Goal: Transaction & Acquisition: Obtain resource

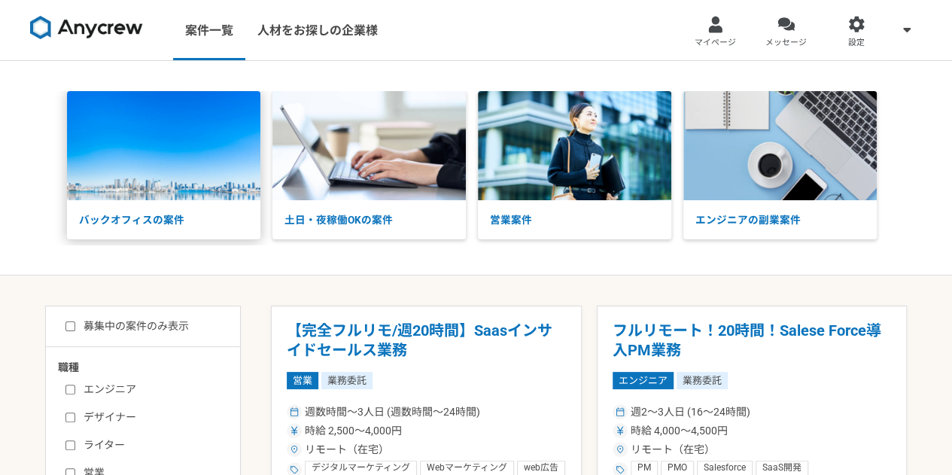
click at [185, 167] on img at bounding box center [163, 145] width 193 height 109
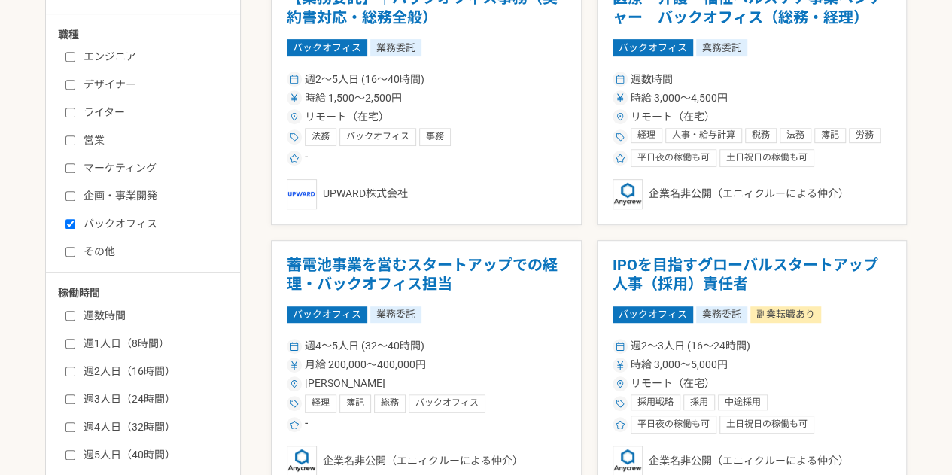
scroll to position [333, 0]
drag, startPoint x: 730, startPoint y: 56, endPoint x: 711, endPoint y: 91, distance: 39.1
click at [711, 91] on span "時給 3,000〜4,500円" at bounding box center [679, 98] width 97 height 16
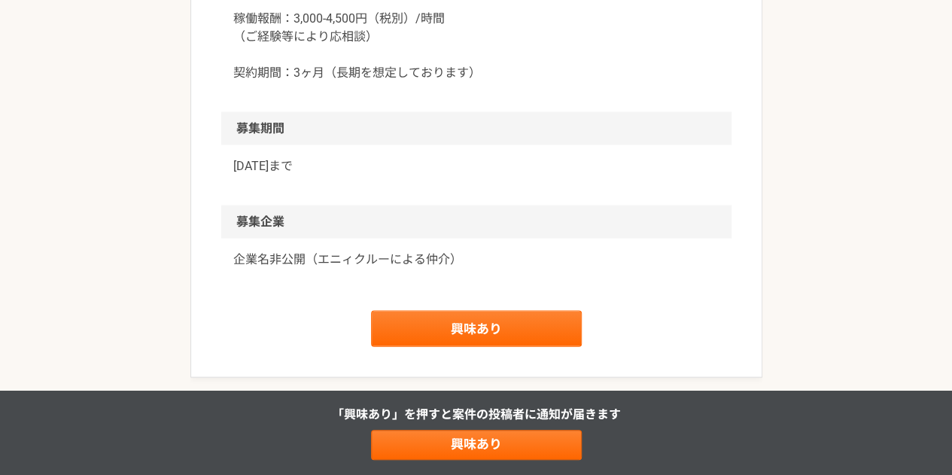
scroll to position [1462, 0]
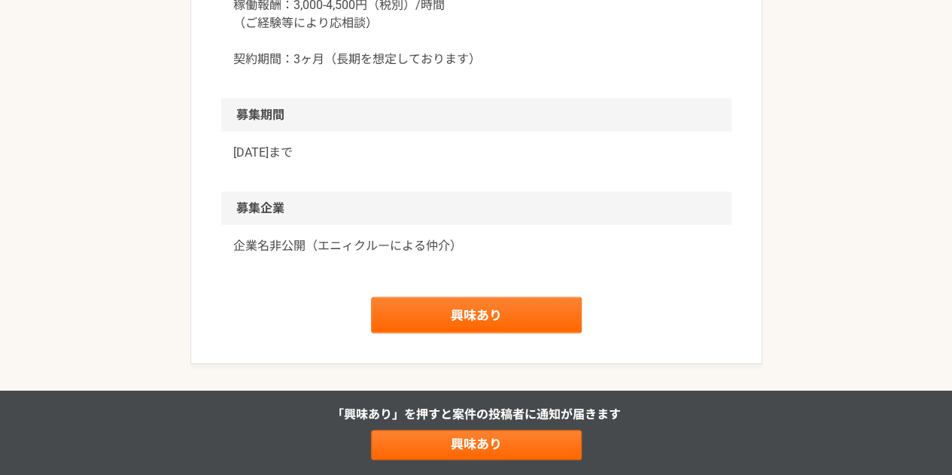
click at [323, 117] on h2 "募集期間" at bounding box center [476, 115] width 510 height 33
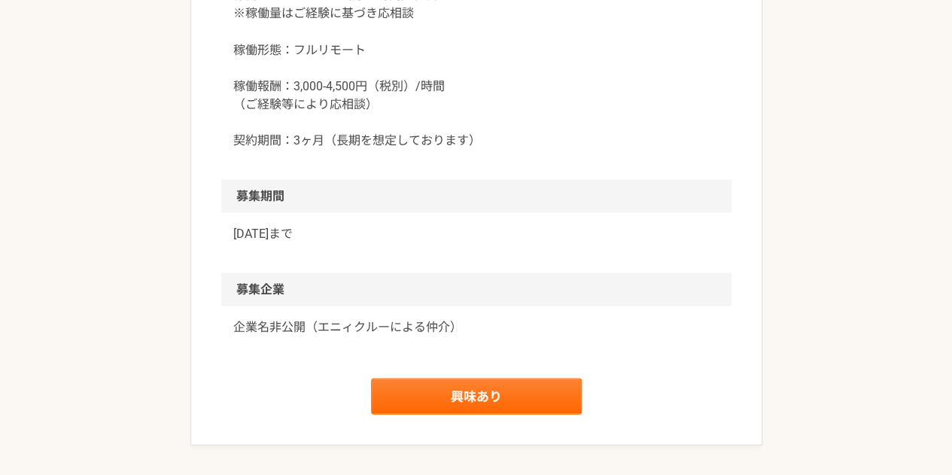
scroll to position [1624, 0]
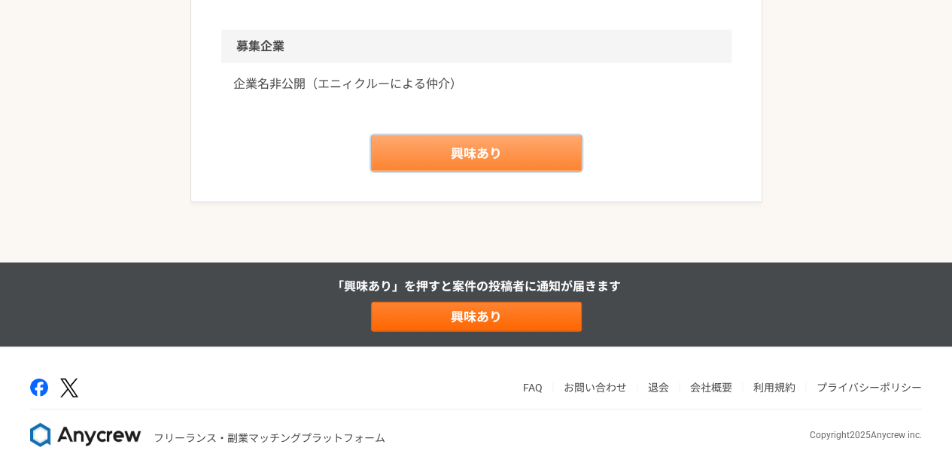
click at [524, 152] on link "興味あり" at bounding box center [476, 154] width 211 height 36
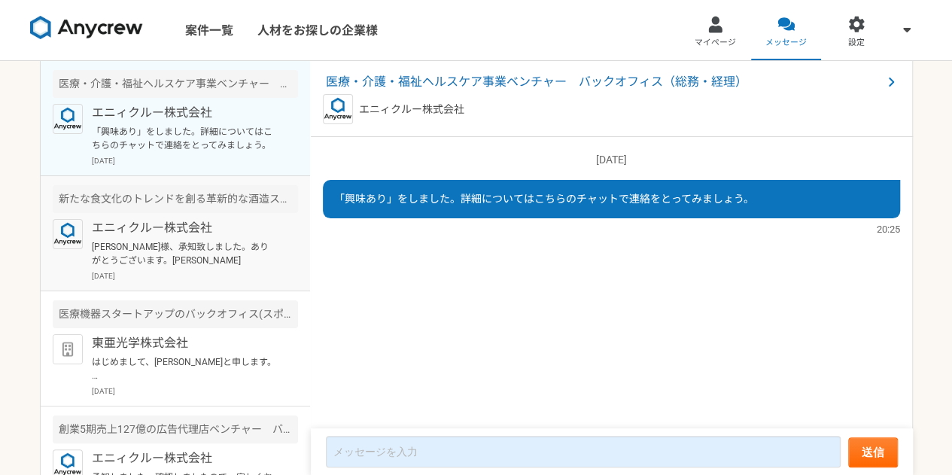
click at [213, 210] on div "新たな食文化のトレンドを創る革新的な酒造スタートップ　コーポレート責任者" at bounding box center [175, 199] width 245 height 28
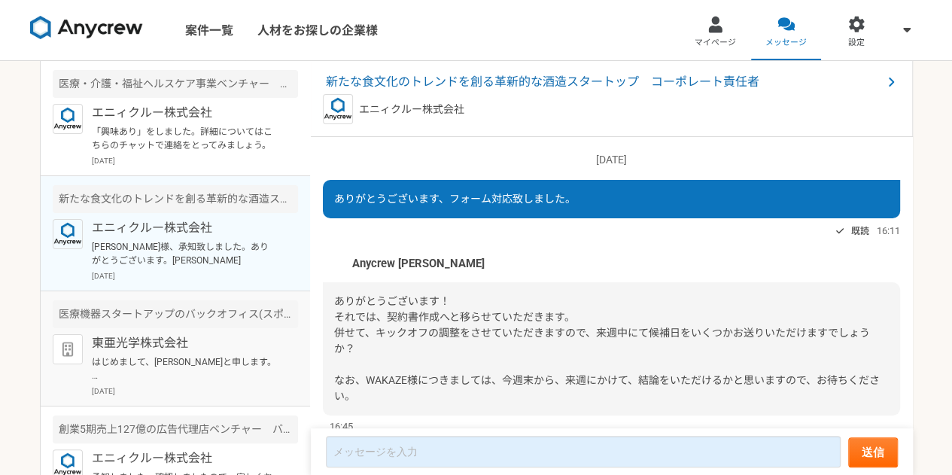
scroll to position [1230, 0]
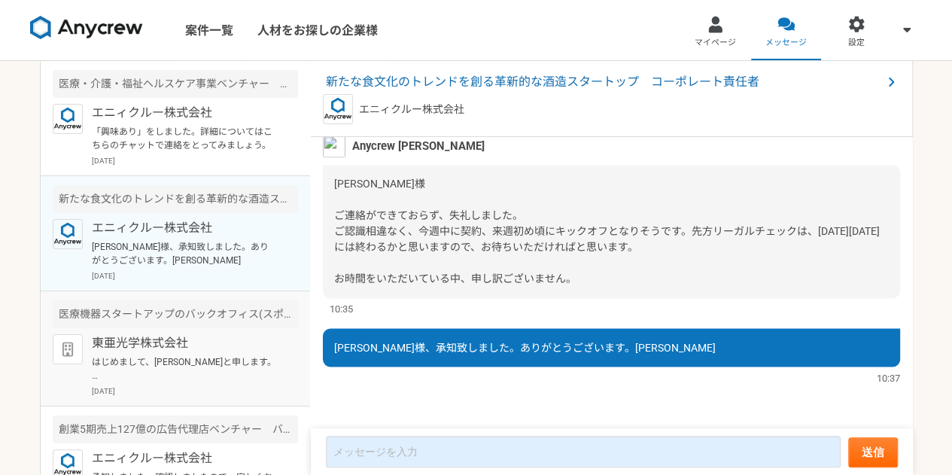
click at [206, 343] on p "東亜光学株式会社" at bounding box center [185, 343] width 186 height 18
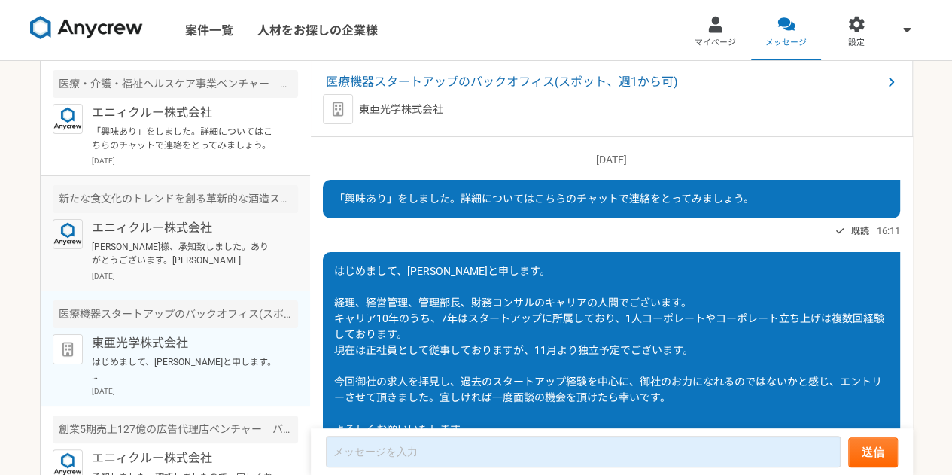
scroll to position [116, 0]
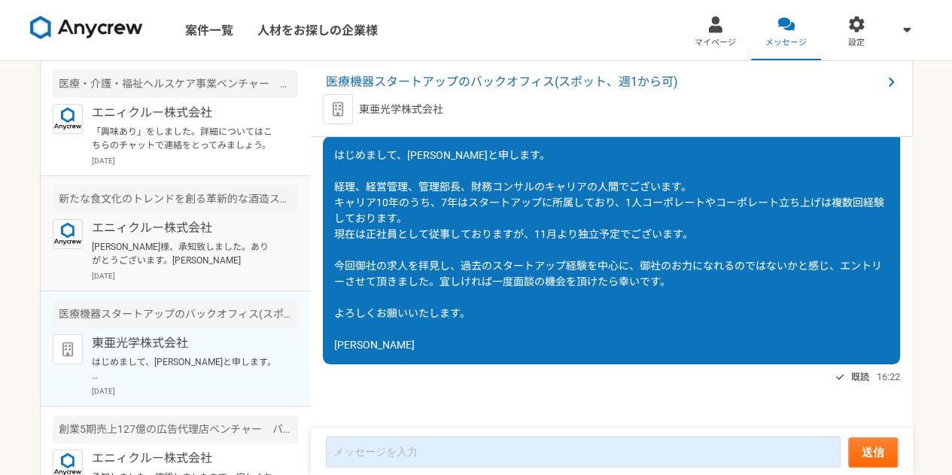
click at [203, 224] on p "エニィクルー株式会社" at bounding box center [185, 228] width 186 height 18
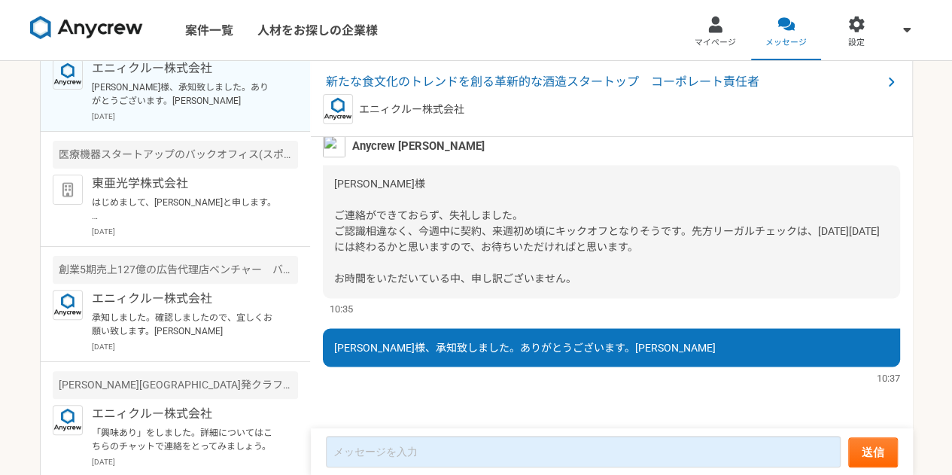
scroll to position [175, 0]
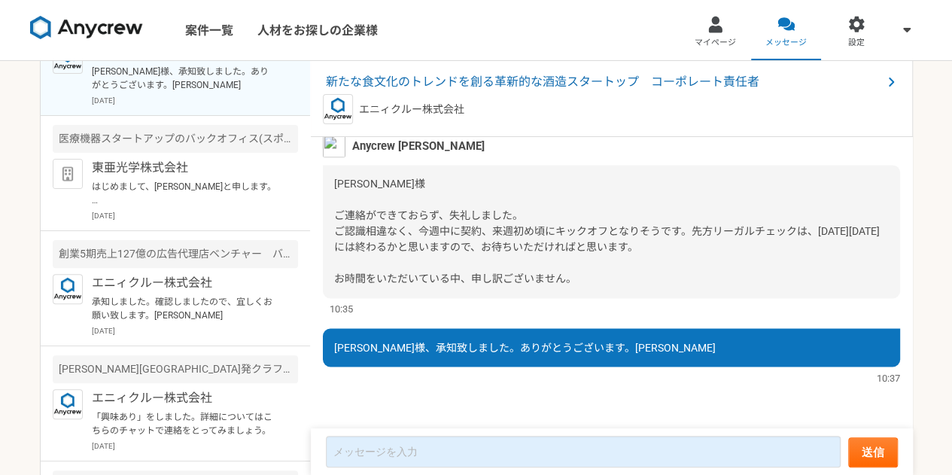
click at [220, 257] on article "創業5期売上127億の広告代理店ベンチャー　バックオフィス内製化を推進するCFO エニィクルー株式会社 承知しました。確認しましたので、宜しくお願い致します。…" at bounding box center [176, 288] width 270 height 115
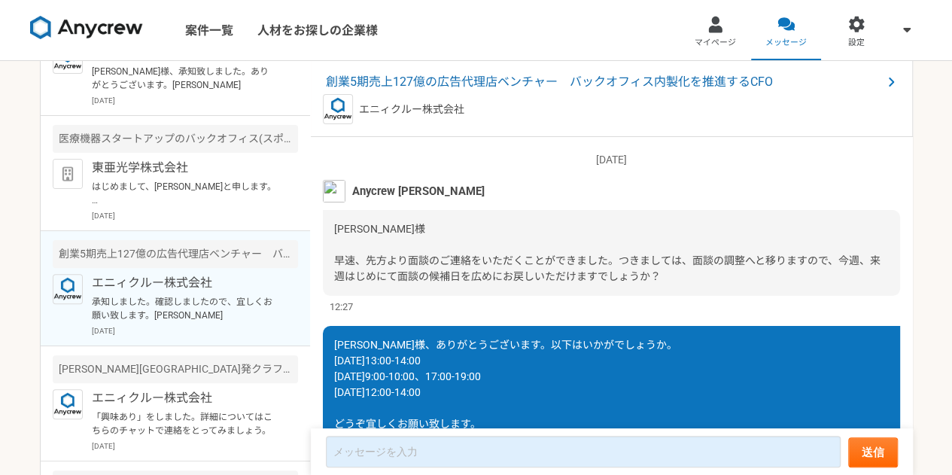
click at [201, 288] on p "エニィクルー株式会社" at bounding box center [185, 283] width 186 height 18
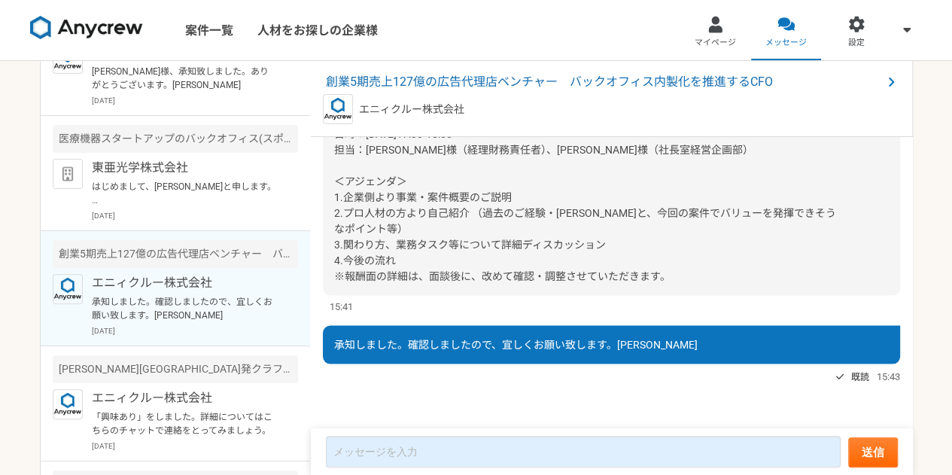
click at [400, 285] on div "篠原様 こちら、詳細となります。 併せて、ご確認をお願いいたします。 ——————— Anycrew面談 ナハト佐藤様、片山様 - 篠原様 場所：渋谷区道玄坂…" at bounding box center [611, 133] width 577 height 323
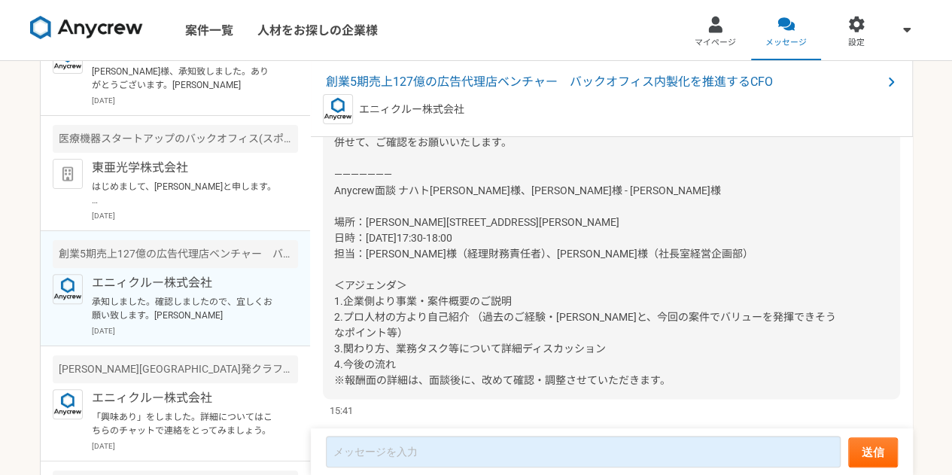
scroll to position [1357, 0]
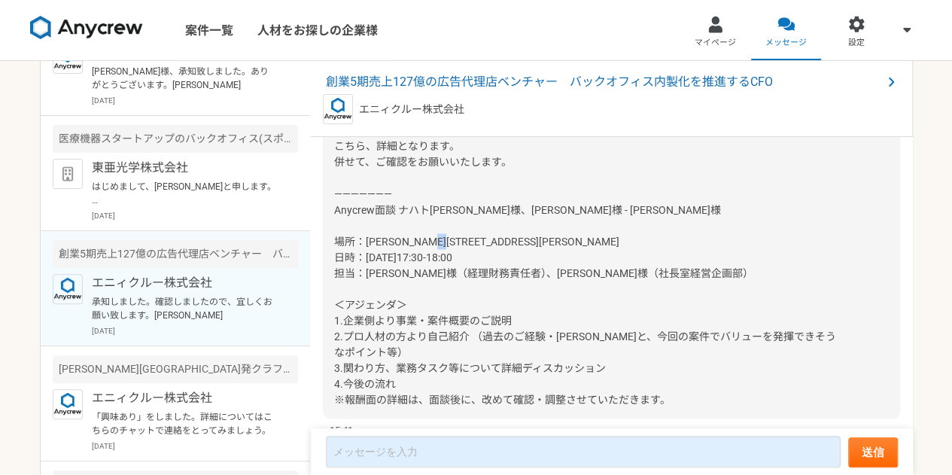
drag, startPoint x: 364, startPoint y: 275, endPoint x: 388, endPoint y: 272, distance: 24.3
click at [388, 272] on span "篠原様 こちら、詳細となります。 併せて、ご確認をお願いいたします。 ——————— Anycrew面談 ナハト佐藤様、片山様 - 篠原様 場所：渋谷区道玄坂…" at bounding box center [585, 256] width 502 height 297
click at [203, 287] on p "エニィクルー株式会社" at bounding box center [185, 283] width 186 height 18
click at [487, 296] on div "篠原様 こちら、詳細となります。 併せて、ご確認をお願いいたします。 ——————— Anycrew面談 ナハト佐藤様、片山様 - 篠原様 場所：渋谷区道玄坂…" at bounding box center [611, 257] width 577 height 323
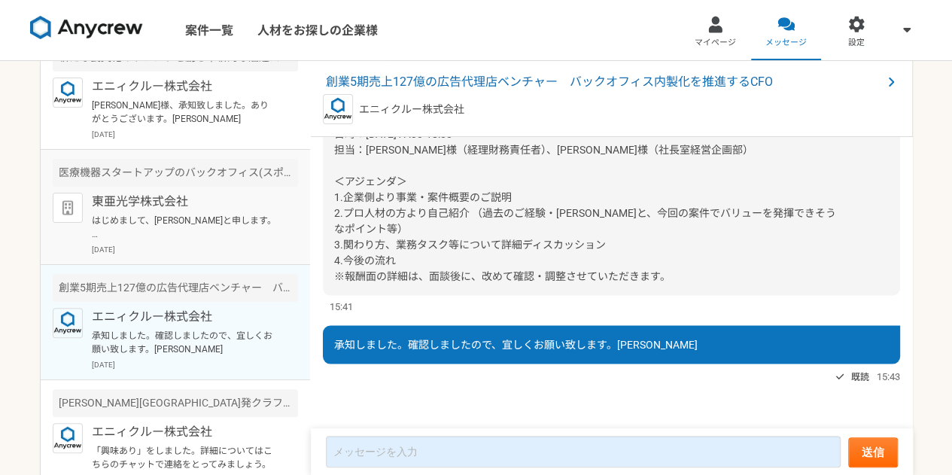
scroll to position [142, 0]
click at [184, 193] on p "東亜光学株式会社" at bounding box center [185, 202] width 186 height 18
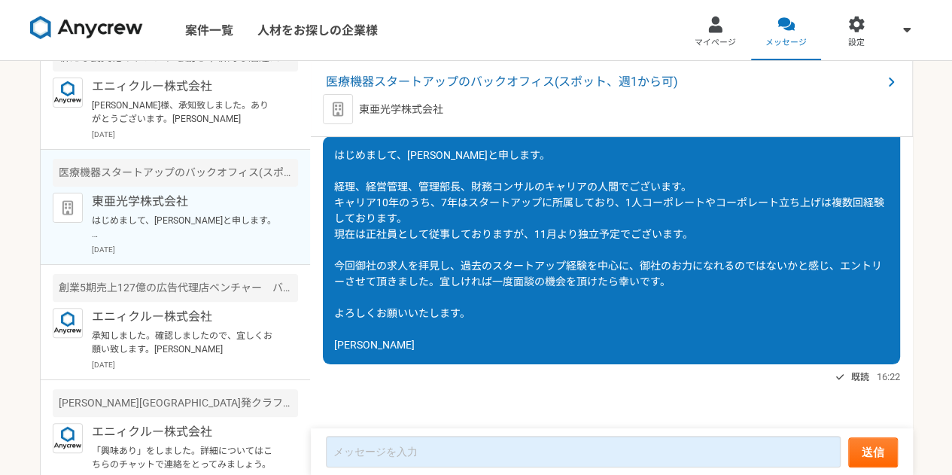
click at [197, 150] on article "医療機器スタートアップのバックオフィス(スポット、週1から可) 東亜光学株式会社 はじめまして、篠原と申します。 経理、経営管理、管理部長、財務コンサルのキャ…" at bounding box center [176, 207] width 270 height 115
click at [210, 117] on p "木内様、承知致しました。ありがとうございます。篠原" at bounding box center [185, 112] width 186 height 27
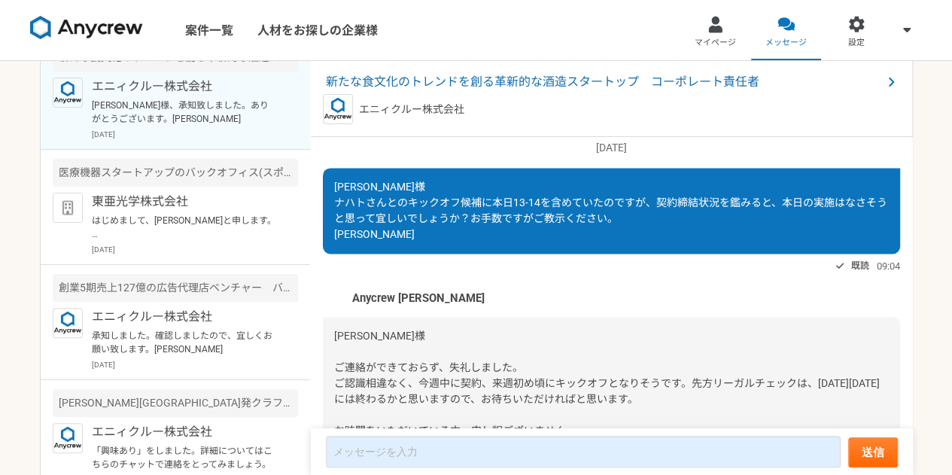
scroll to position [1054, 0]
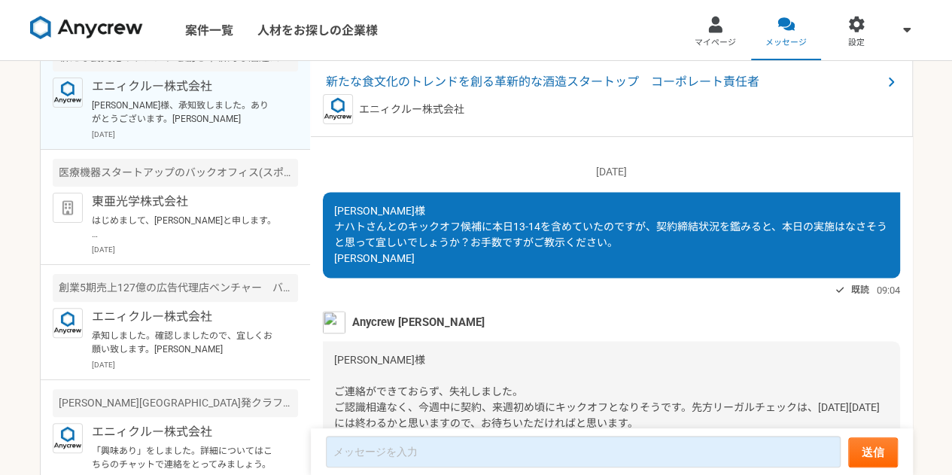
click at [396, 242] on span "木内様 ナハトさんとのキックオフ候補に本日13-14を含めていたのですが、契約締結状況を鑑みると、本日の実施はなさそうと思って宜しいでしょうか？お手数ですがご…" at bounding box center [610, 234] width 553 height 59
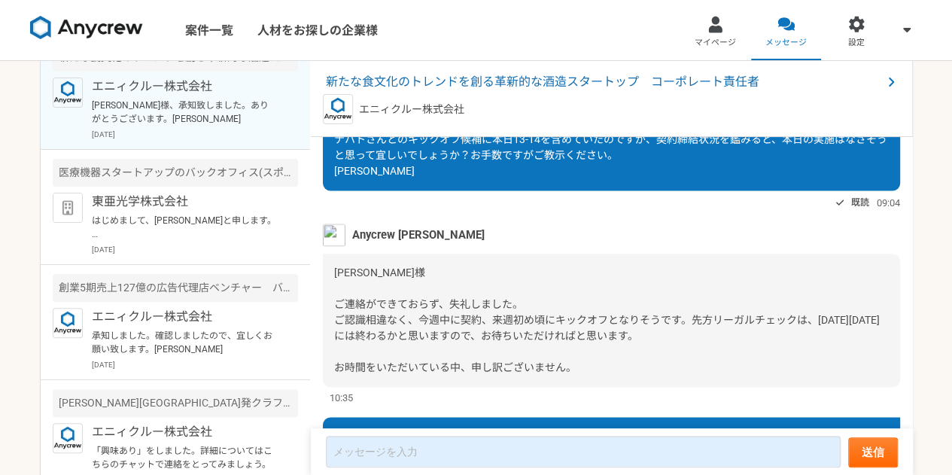
scroll to position [1139, 0]
